Goal: Information Seeking & Learning: Find specific fact

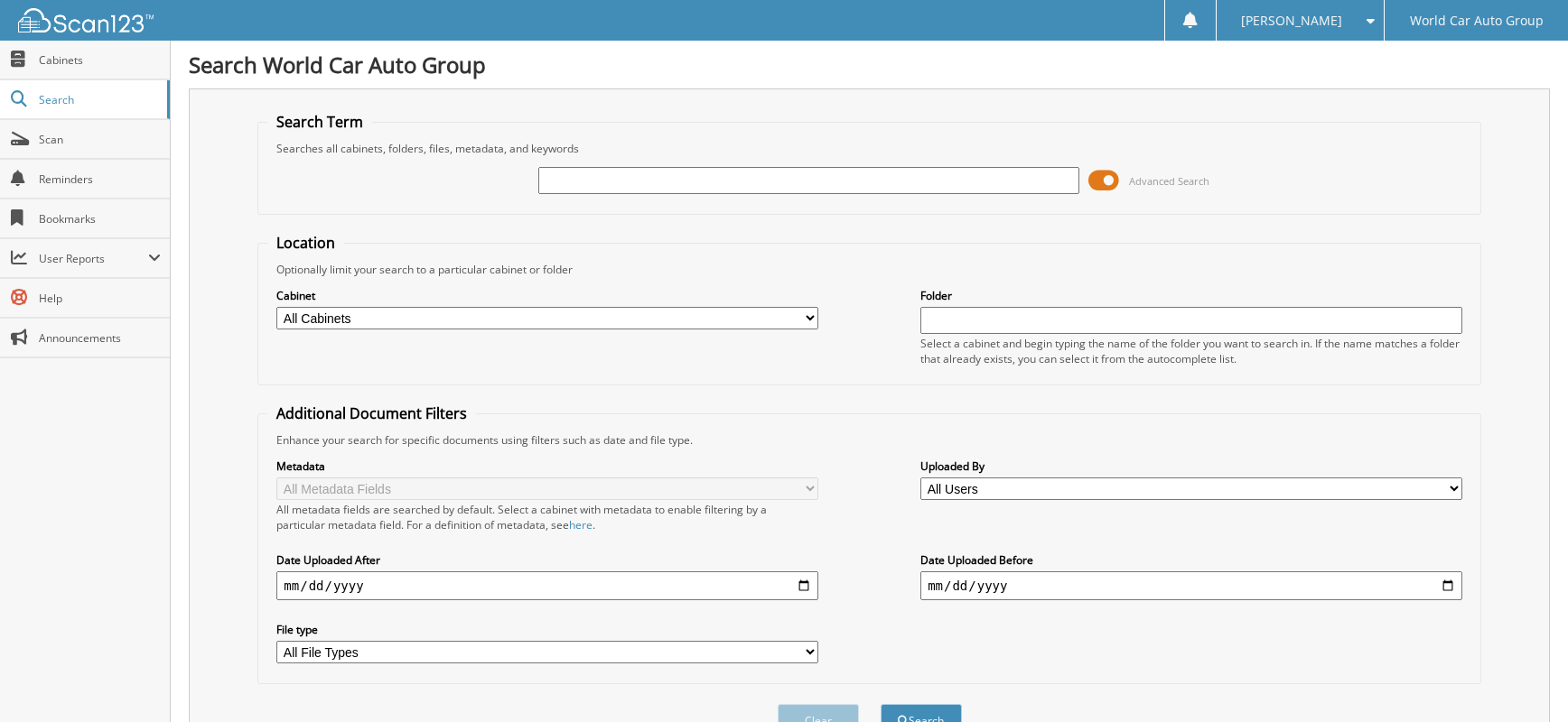
click at [655, 183] on input "text" at bounding box center [810, 180] width 542 height 27
type input "683158"
click at [881, 704] on button "Search" at bounding box center [921, 720] width 82 height 33
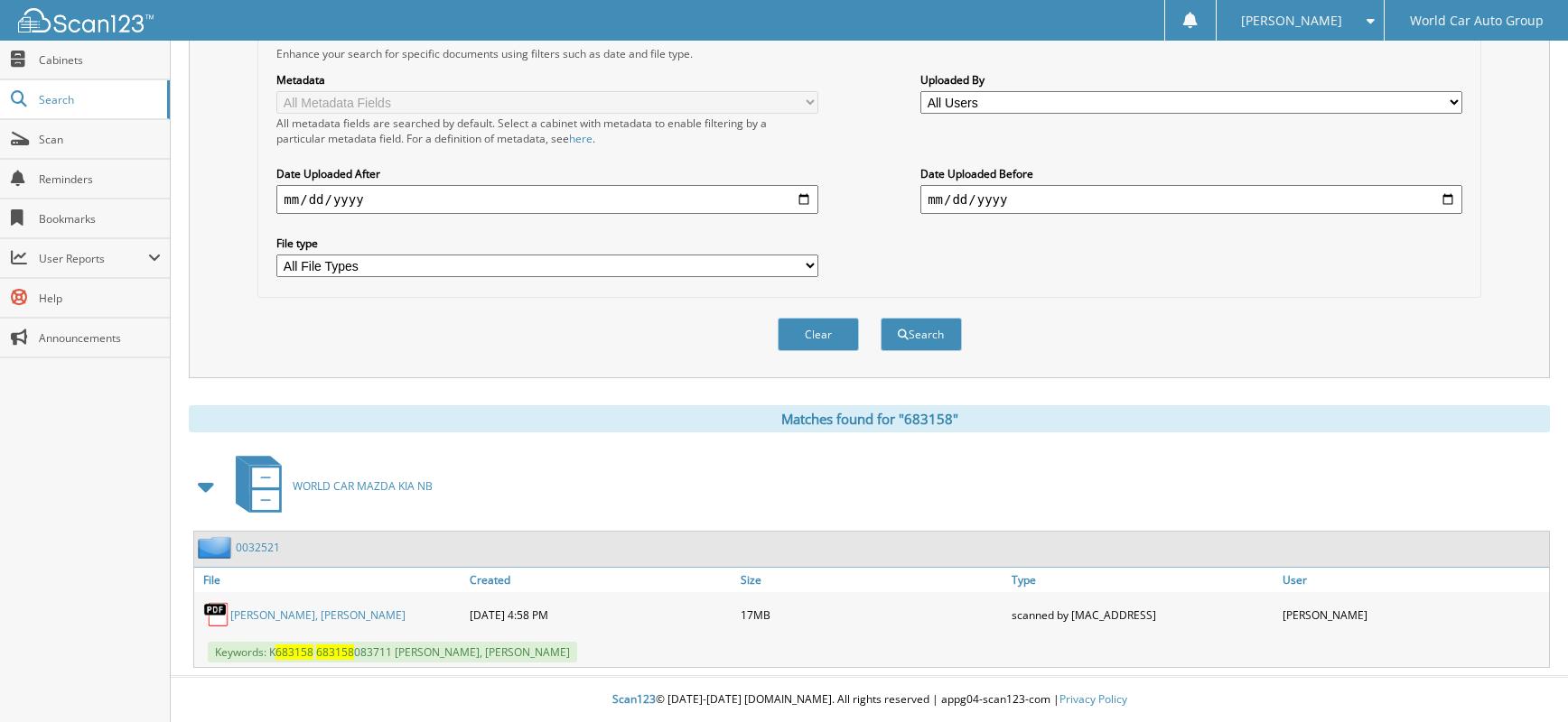
click at [406, 622] on link "DWAYNE QUENTIN LYONS, SARA JO LYONS" at bounding box center [318, 615] width 175 height 15
